Goal: Task Accomplishment & Management: Manage account settings

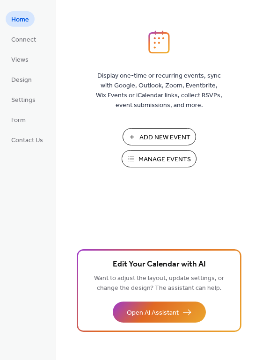
click at [163, 159] on span "Manage Events" at bounding box center [165, 160] width 52 height 10
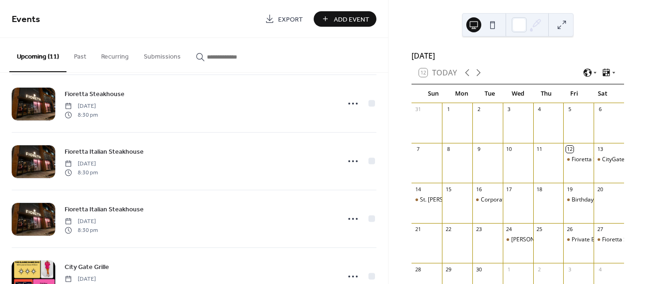
scroll to position [448, 0]
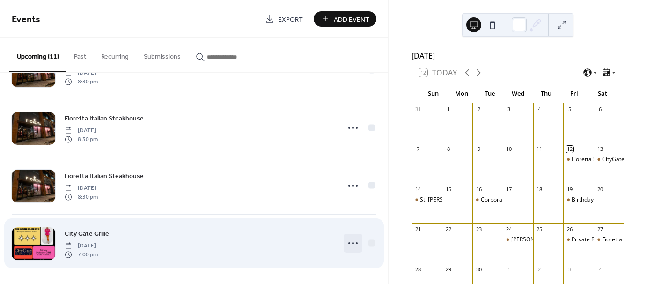
click at [352, 242] on circle at bounding box center [353, 243] width 2 height 2
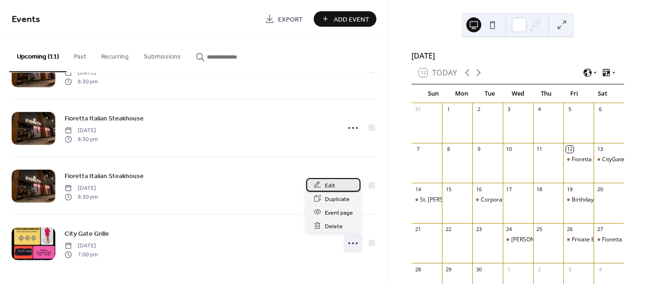
click at [333, 184] on span "Edit" at bounding box center [330, 185] width 10 height 10
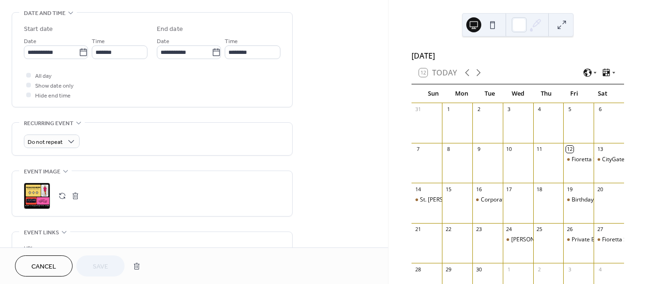
scroll to position [341, 0]
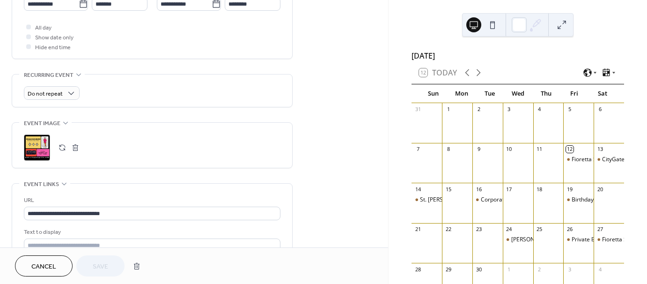
click at [75, 146] on button "button" at bounding box center [75, 147] width 13 height 13
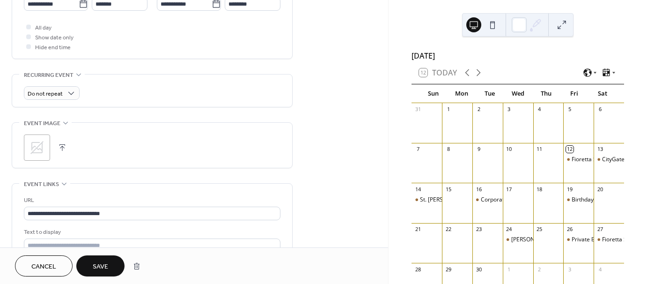
click at [37, 145] on icon at bounding box center [36, 147] width 13 height 13
click at [101, 262] on span "Save" at bounding box center [100, 267] width 15 height 10
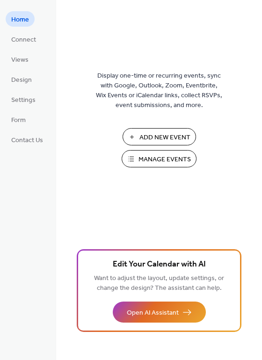
click at [158, 159] on span "Manage Events" at bounding box center [165, 160] width 52 height 10
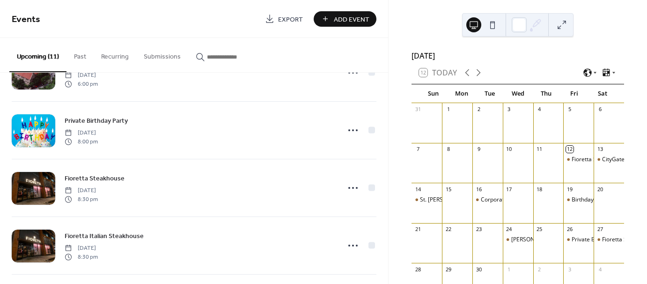
scroll to position [448, 0]
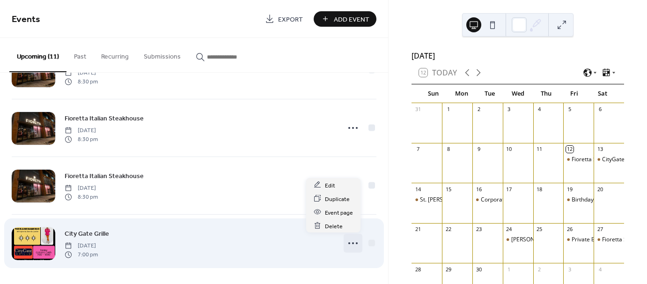
click at [349, 240] on icon at bounding box center [352, 242] width 15 height 15
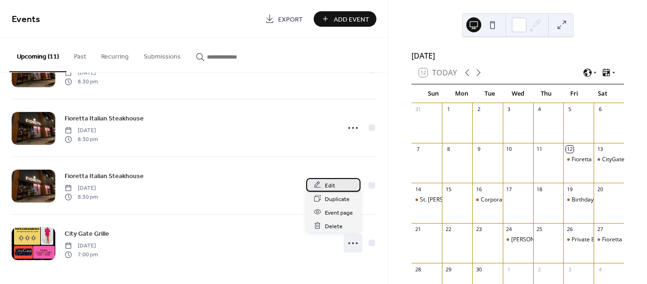
click at [329, 186] on span "Edit" at bounding box center [330, 185] width 10 height 10
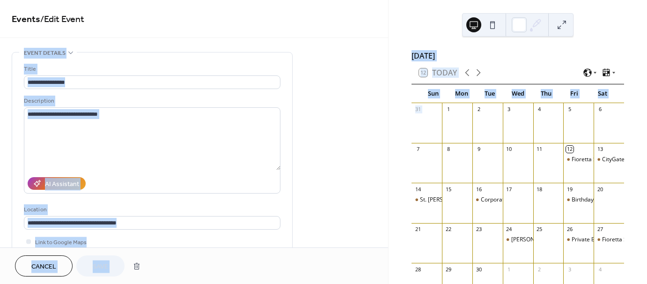
drag, startPoint x: 385, startPoint y: 34, endPoint x: 391, endPoint y: 137, distance: 102.7
click at [391, 137] on div "**********" at bounding box center [323, 142] width 647 height 284
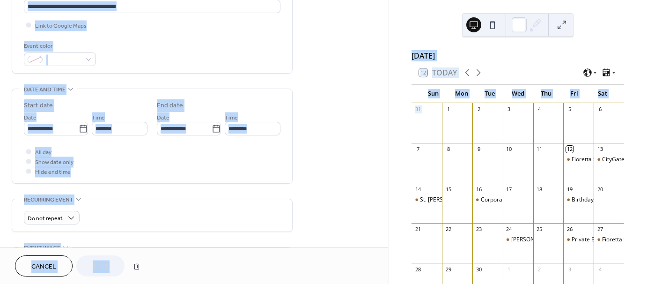
click at [355, 161] on div "**********" at bounding box center [194, 193] width 388 height 714
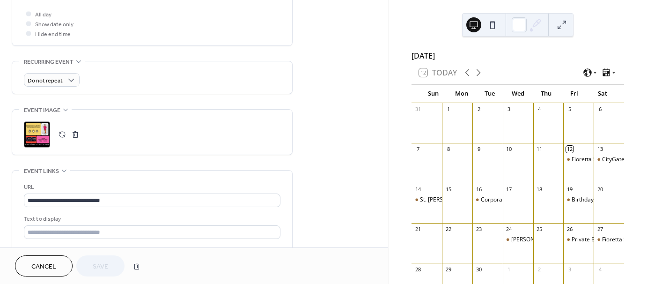
scroll to position [352, 0]
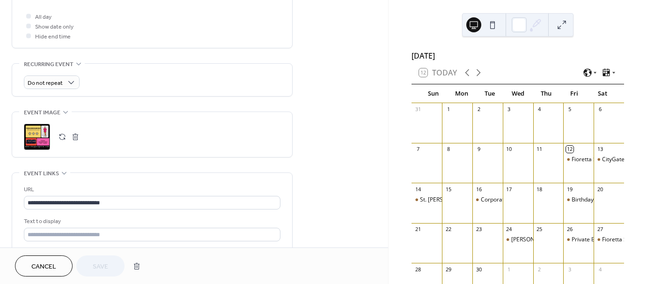
click at [73, 137] on button "button" at bounding box center [75, 136] width 13 height 13
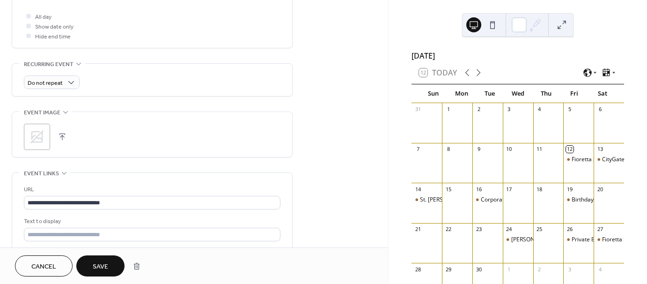
click at [39, 133] on icon at bounding box center [36, 136] width 13 height 13
click at [101, 264] on span "Save" at bounding box center [100, 267] width 15 height 10
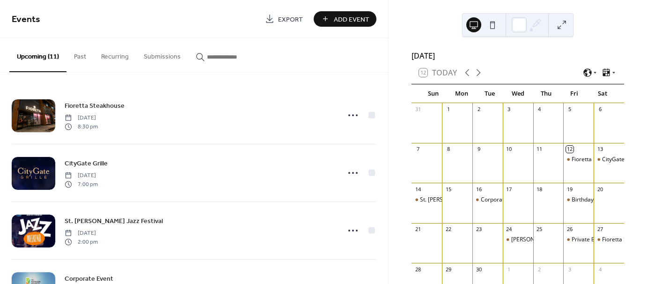
click at [360, 18] on span "Add Event" at bounding box center [352, 20] width 36 height 10
